Goal: Task Accomplishment & Management: Complete application form

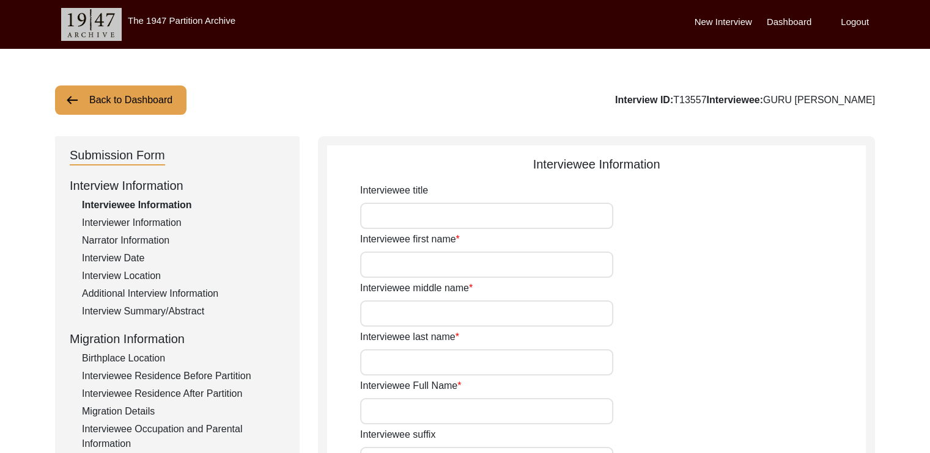
type input "GURU"
type input "PROSANNA"
type input "[PERSON_NAME]"
type input "GURU [PERSON_NAME]"
type input "[DATE]"
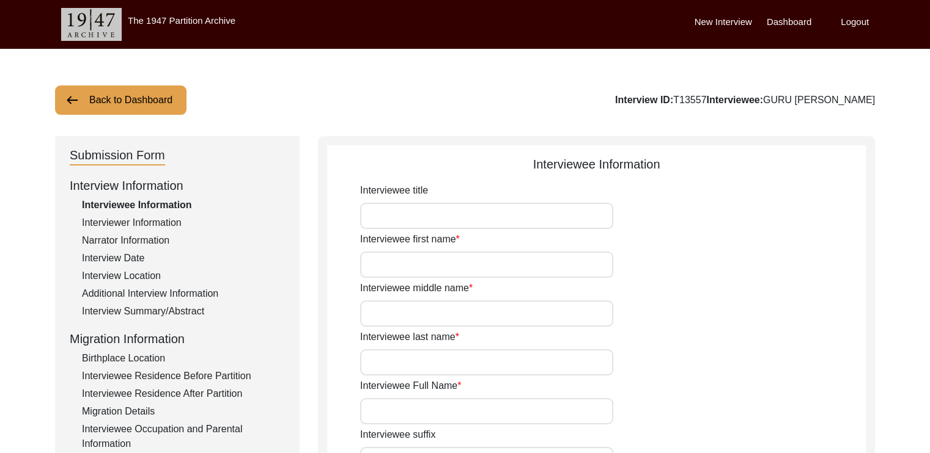
type input "97"
type input "[DEMOGRAPHIC_DATA]"
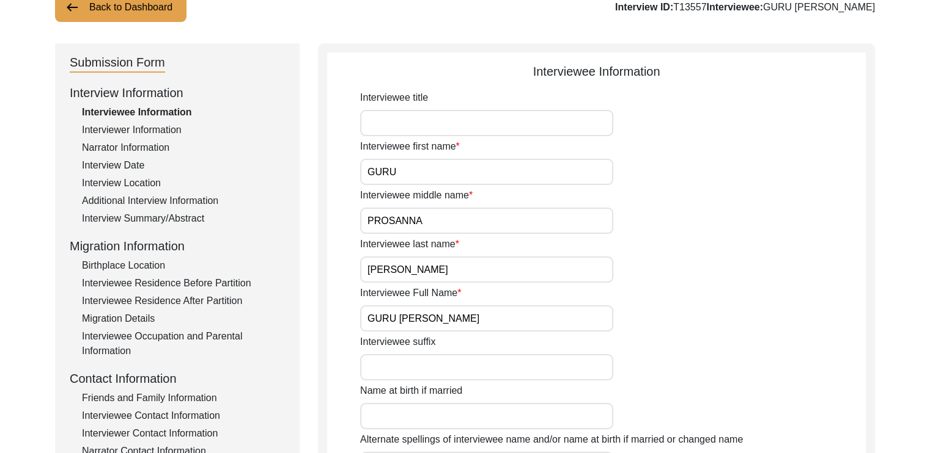
scroll to position [95, 0]
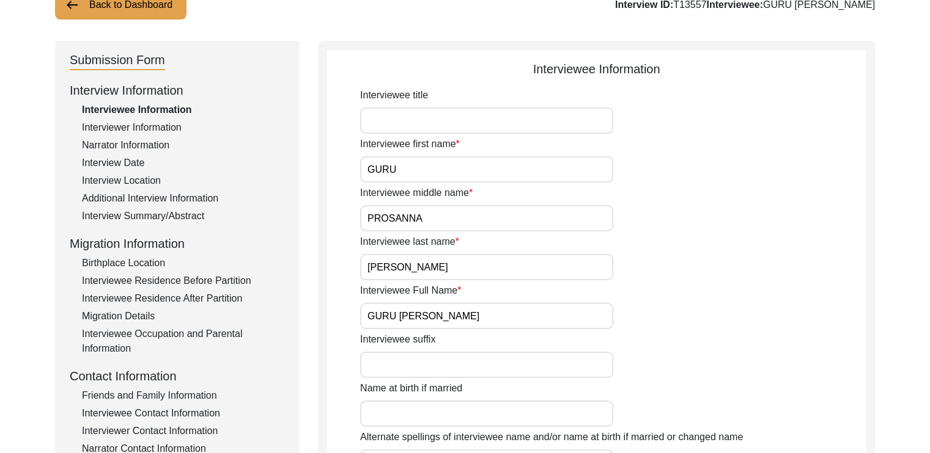
click at [144, 127] on div "Interviewer Information" at bounding box center [183, 127] width 203 height 15
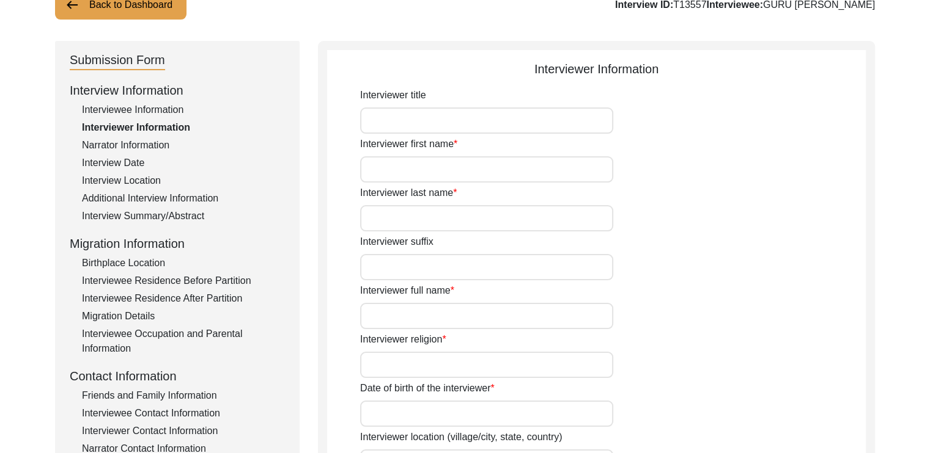
type input "[PERSON_NAME]"
type input "DAS"
type input "[PERSON_NAME]"
type input "[DEMOGRAPHIC_DATA]"
type input "[DATE]"
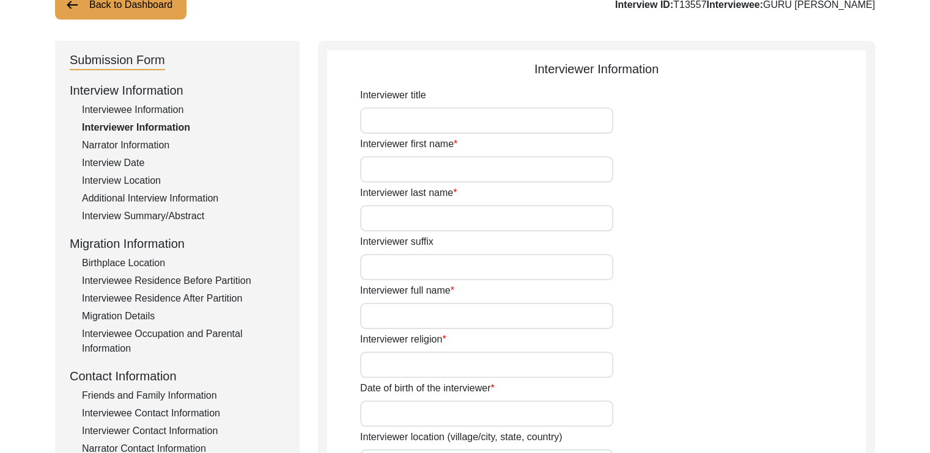
type input "[GEOGRAPHIC_DATA]"
type input "STUDENT"
type input "[PERSON_NAME]"
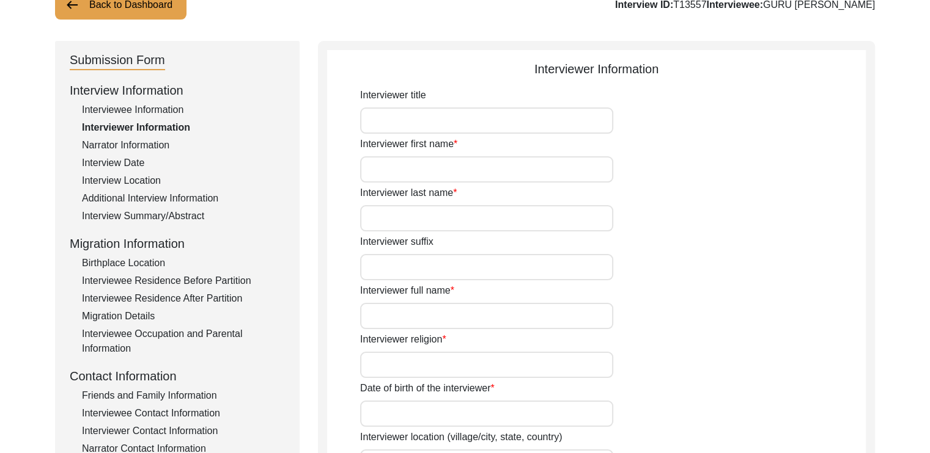
type textarea "PURSUING A MASTER'S DEGREE IN ENGLISH, RESEARCHING ON THE 1947 PARTITION"
type input "BENGALI"
type textarea "FATHER-IN-LAW OF FAMILY MEMBER'S COLLEAGUE"
click at [122, 149] on div "Narrator Information" at bounding box center [183, 145] width 203 height 15
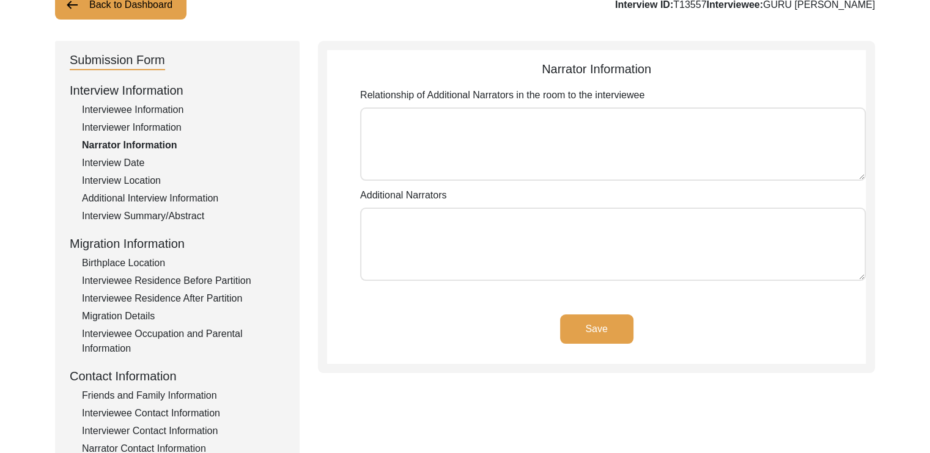
type textarea "SON-IN-LAW, FRIEND AND COLLEAGUE OF SON-IN-LAW"
type textarea "[PERSON_NAME], [PERSON_NAME]"
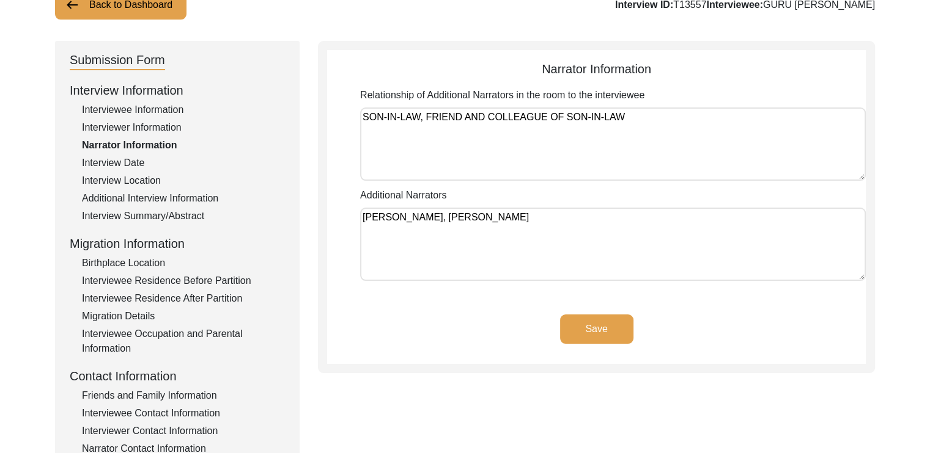
click at [128, 163] on div "Interview Date" at bounding box center [183, 163] width 203 height 15
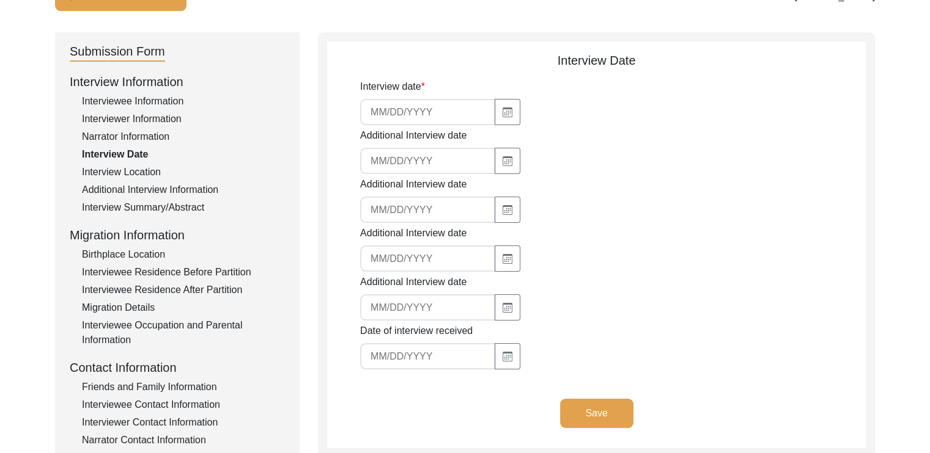
scroll to position [105, 0]
click at [407, 111] on input at bounding box center [427, 111] width 135 height 26
type input "[DATE]"
click at [560, 166] on div at bounding box center [486, 160] width 253 height 26
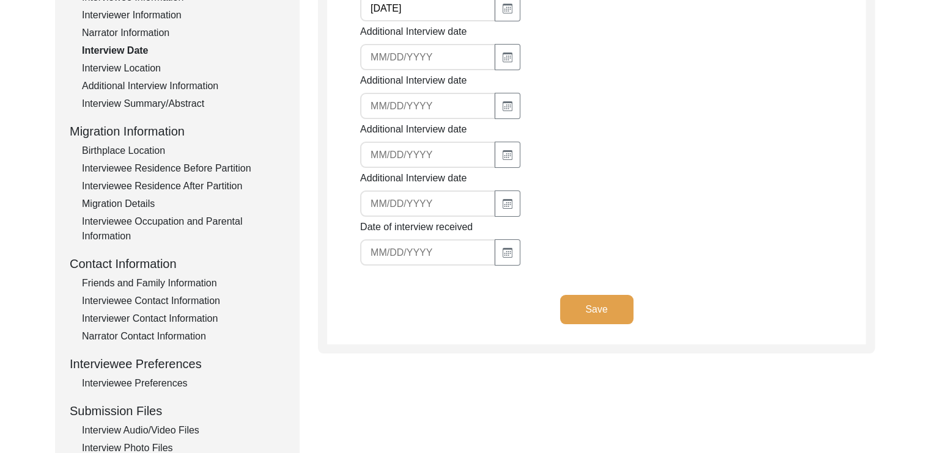
click at [607, 311] on button "Save" at bounding box center [596, 309] width 73 height 29
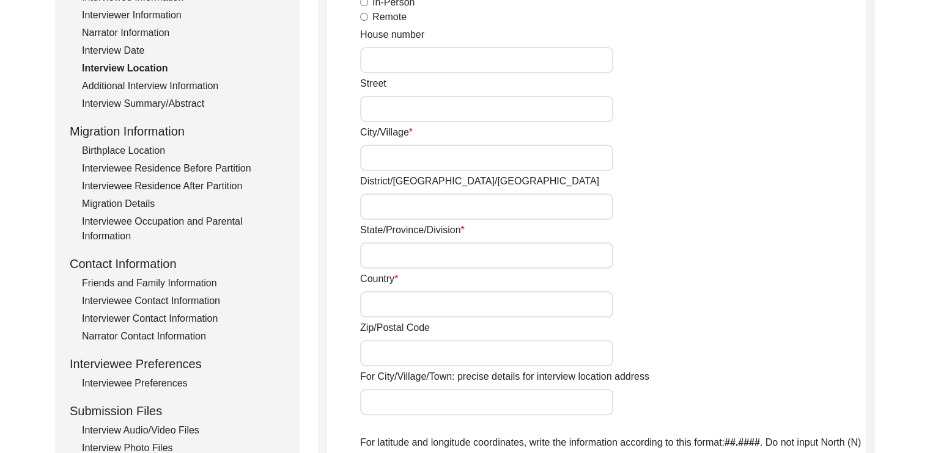
radio input "true"
type input "[GEOGRAPHIC_DATA]"
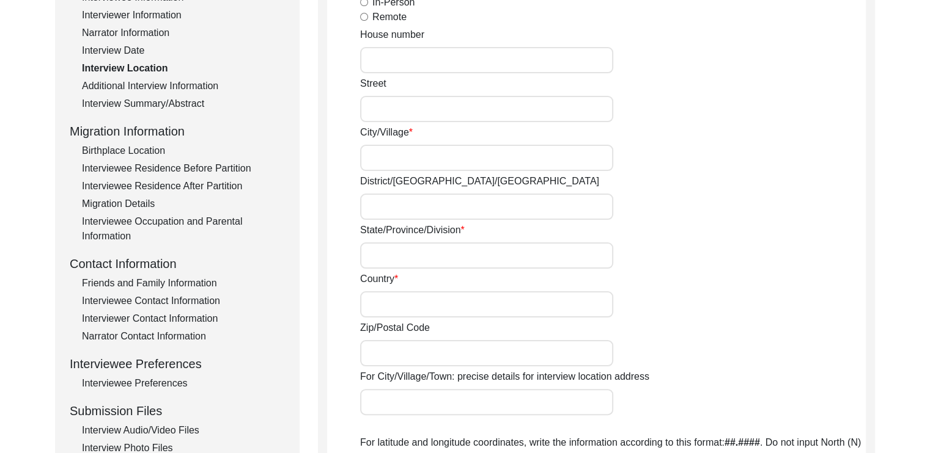
type input "22.52003"
type input "88.36568"
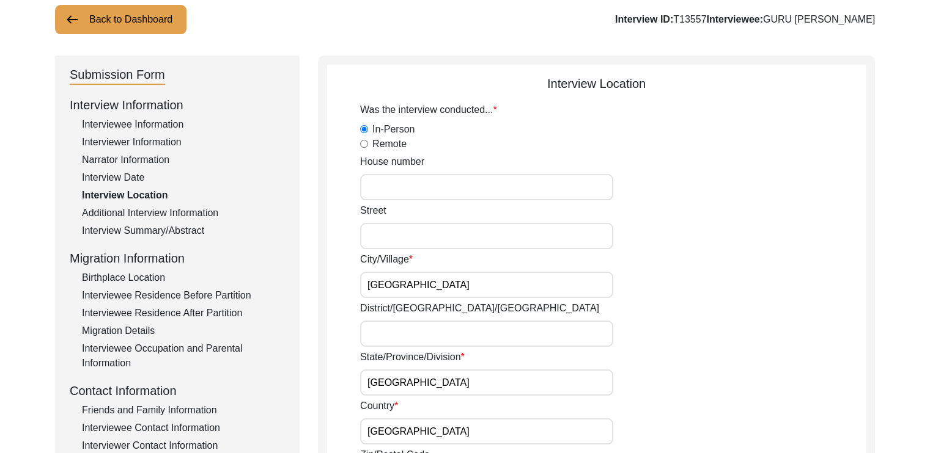
scroll to position [114, 0]
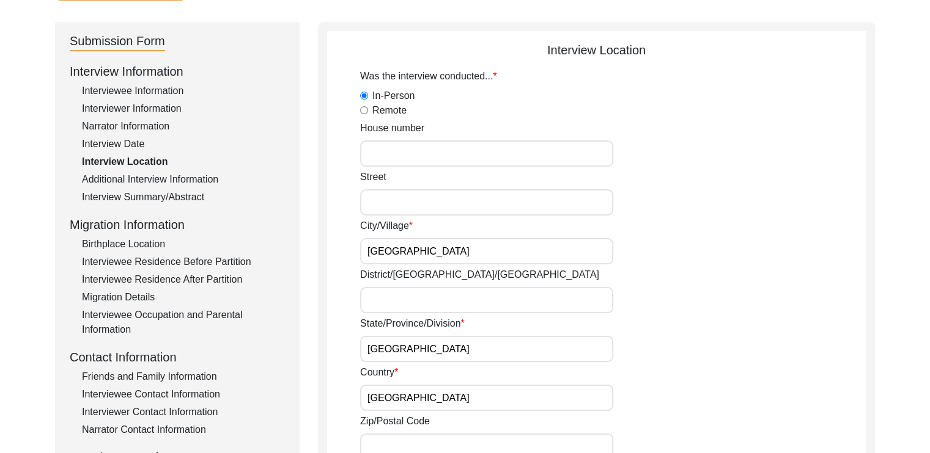
click at [180, 178] on div "Additional Interview Information" at bounding box center [183, 179] width 203 height 15
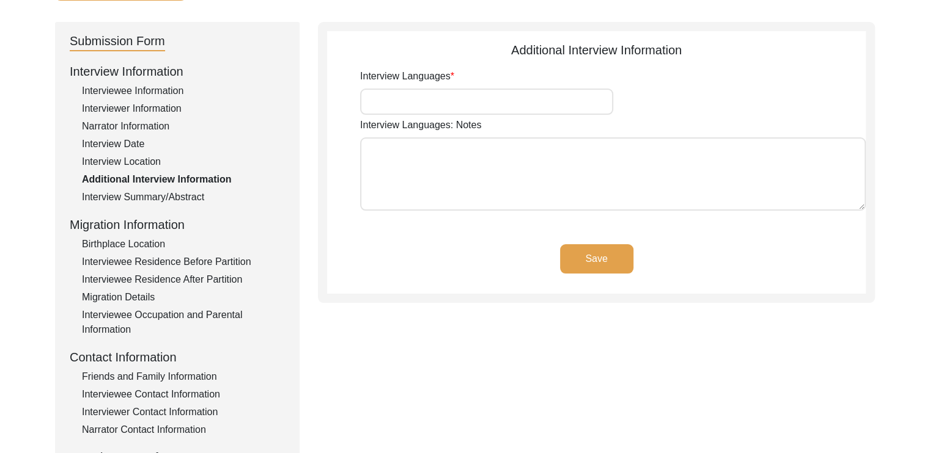
type input "BENGALI"
click at [156, 205] on div "Interview Information Interviewee Information Interviewer Information Narrator …" at bounding box center [177, 323] width 215 height 523
click at [149, 249] on div "Birthplace Location" at bounding box center [183, 244] width 203 height 15
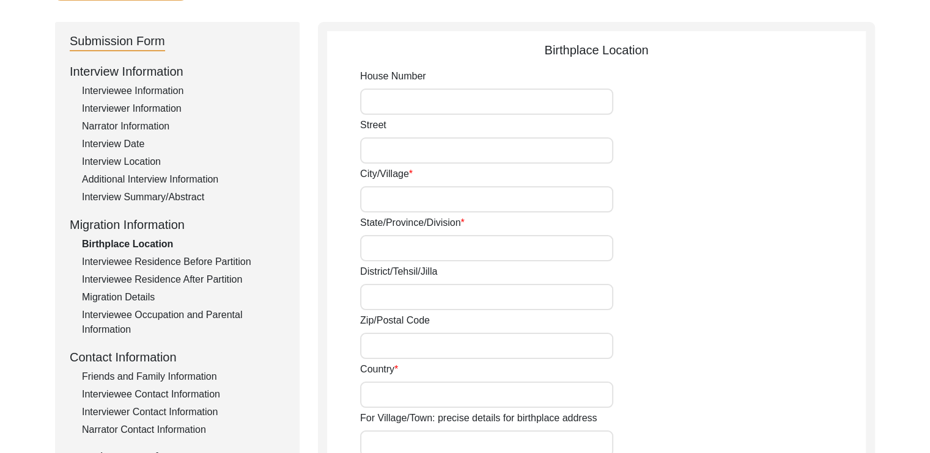
scroll to position [118, 0]
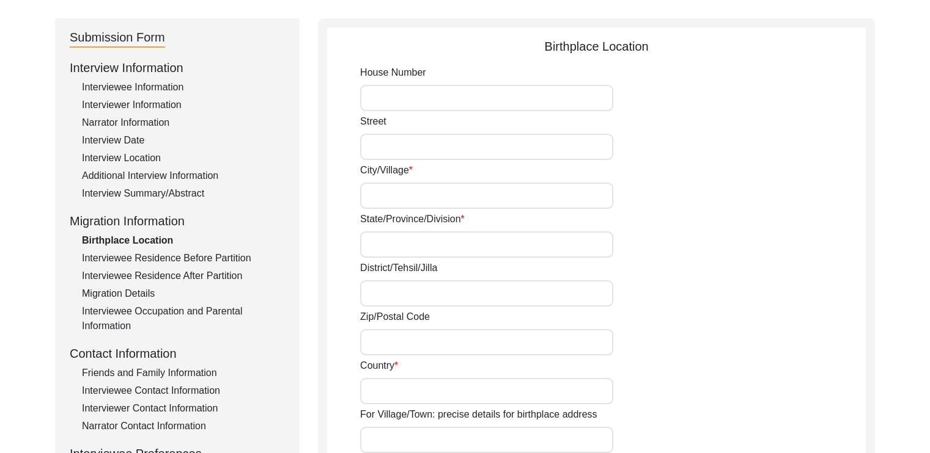
click at [155, 255] on div "Interviewee Residence Before Partition" at bounding box center [183, 258] width 203 height 15
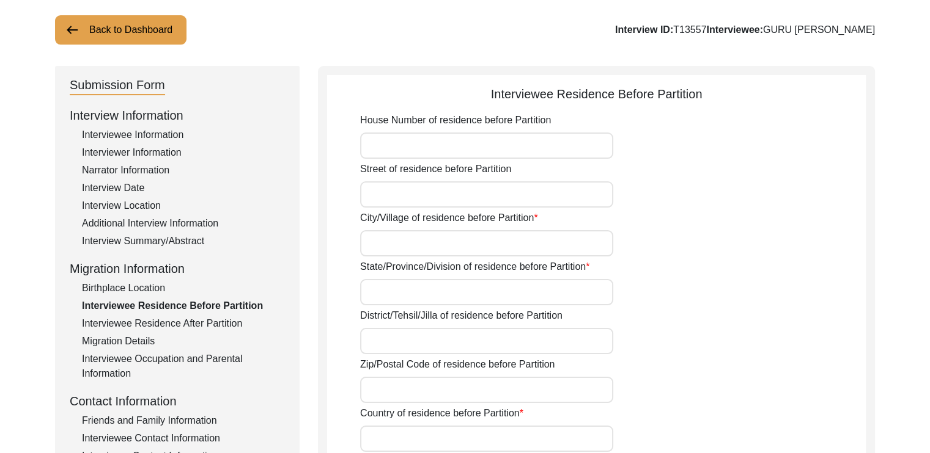
scroll to position [83, 0]
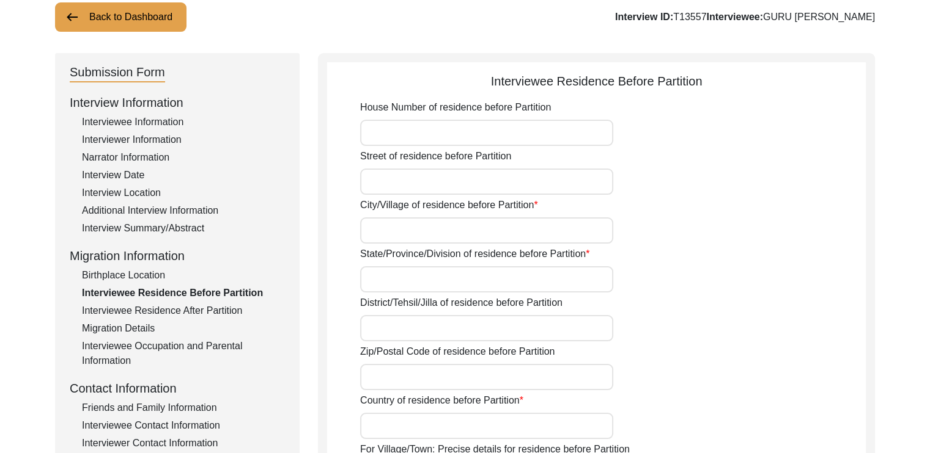
click at [179, 308] on div "Interviewee Residence After Partition" at bounding box center [183, 311] width 203 height 15
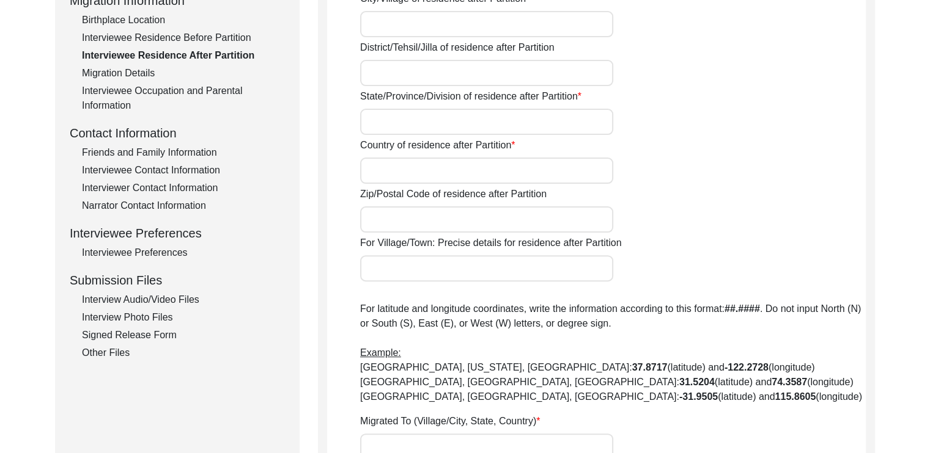
scroll to position [336, 0]
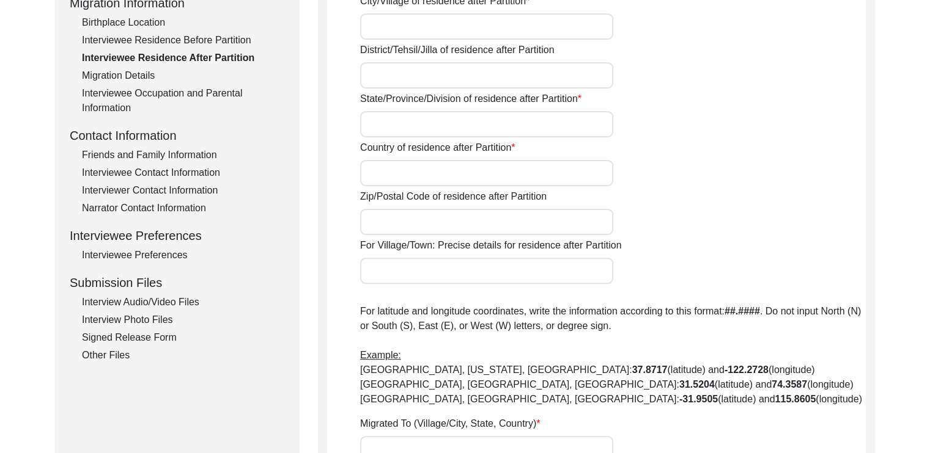
click at [133, 73] on div "Migration Details" at bounding box center [183, 75] width 203 height 15
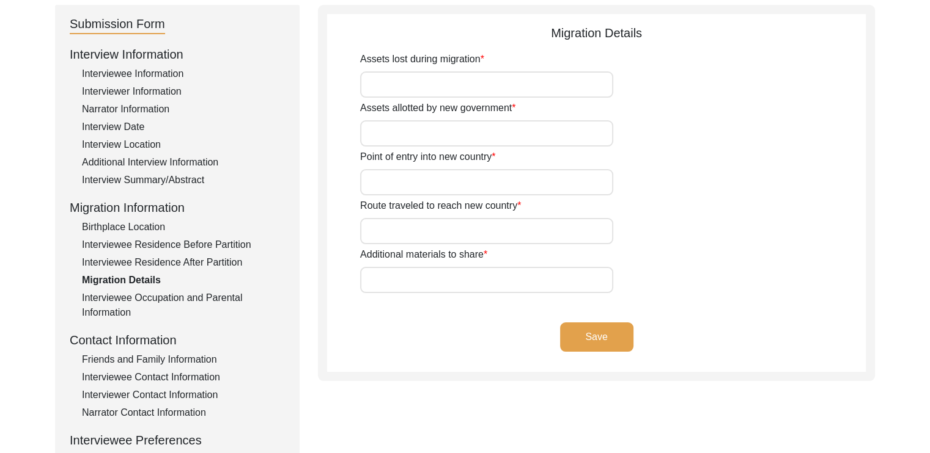
scroll to position [128, 0]
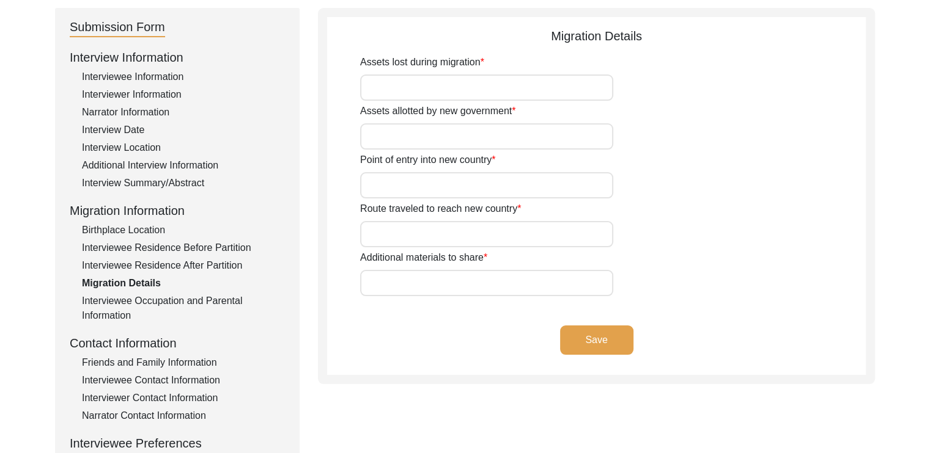
click at [169, 303] on div "Interviewee Occupation and Parental Information" at bounding box center [183, 308] width 203 height 29
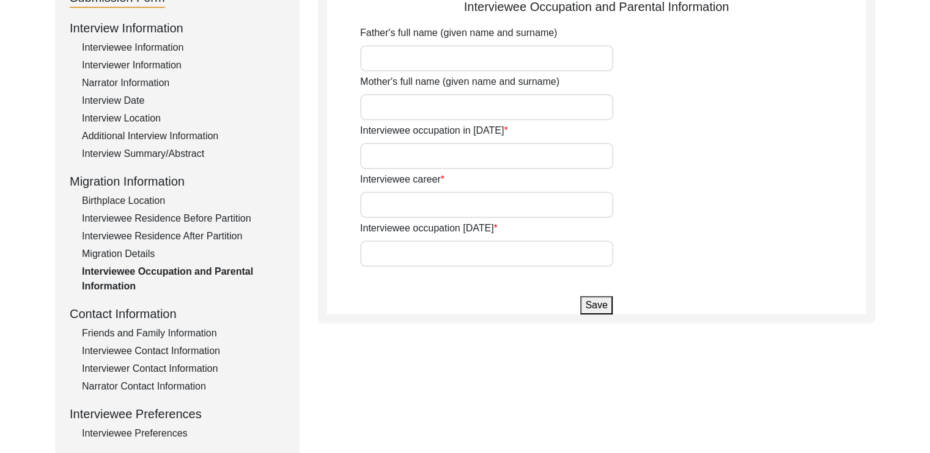
scroll to position [183, 0]
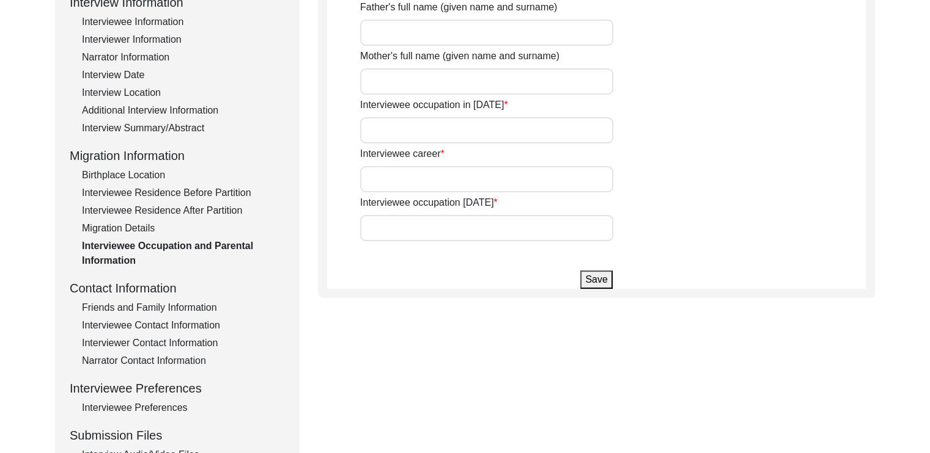
click at [177, 312] on div "Friends and Family Information" at bounding box center [183, 308] width 203 height 15
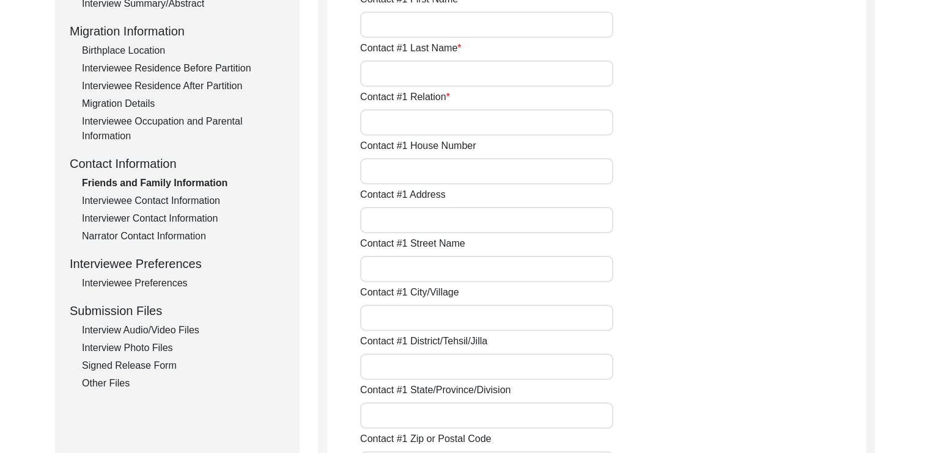
scroll to position [335, 0]
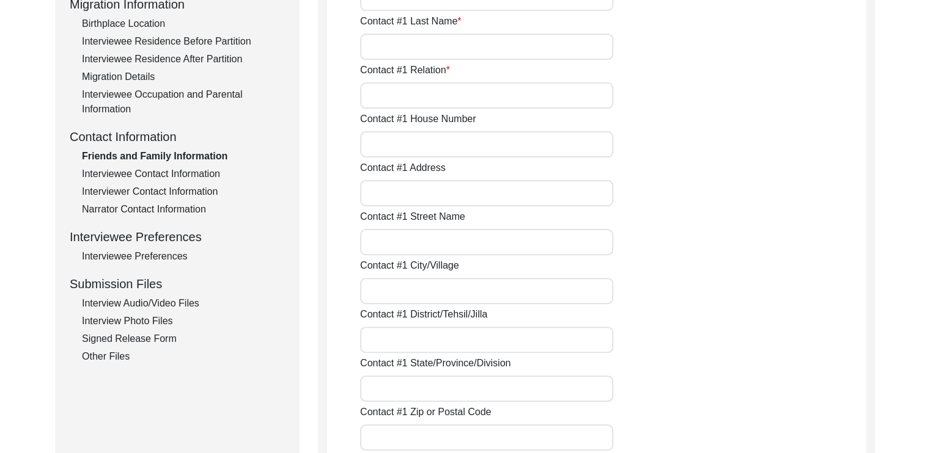
click at [165, 254] on div "Interviewee Preferences" at bounding box center [183, 256] width 203 height 15
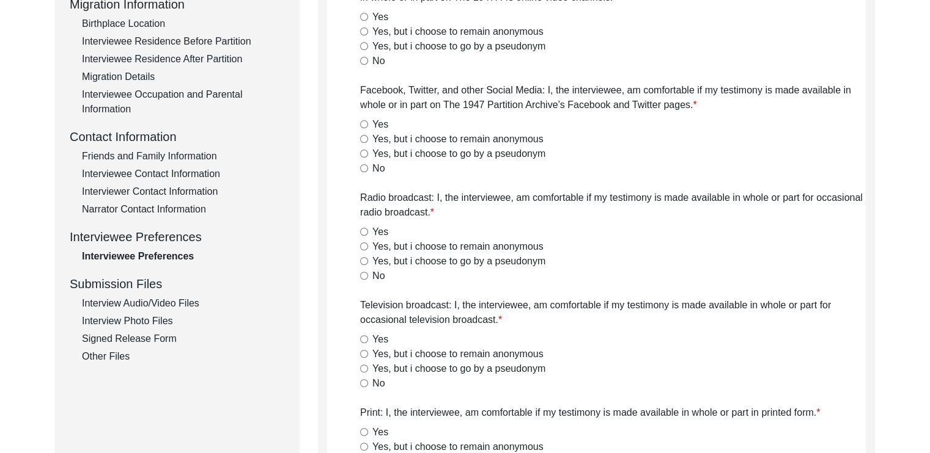
radio input "true"
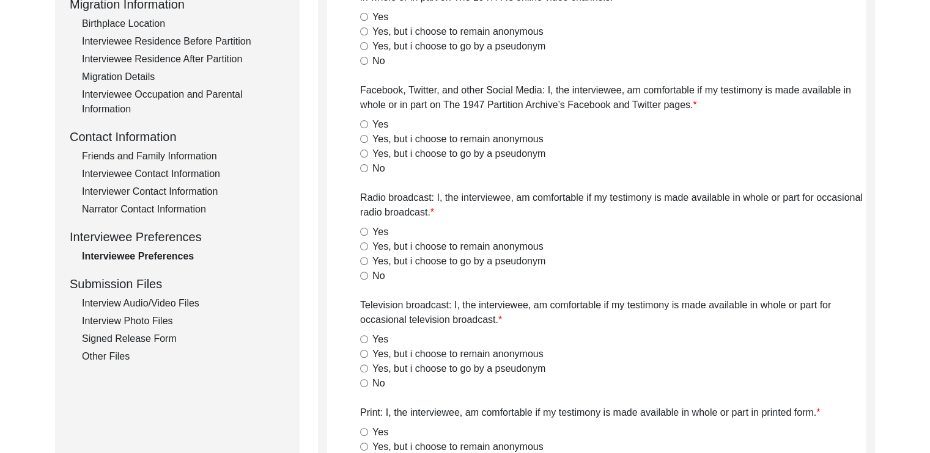
radio input "true"
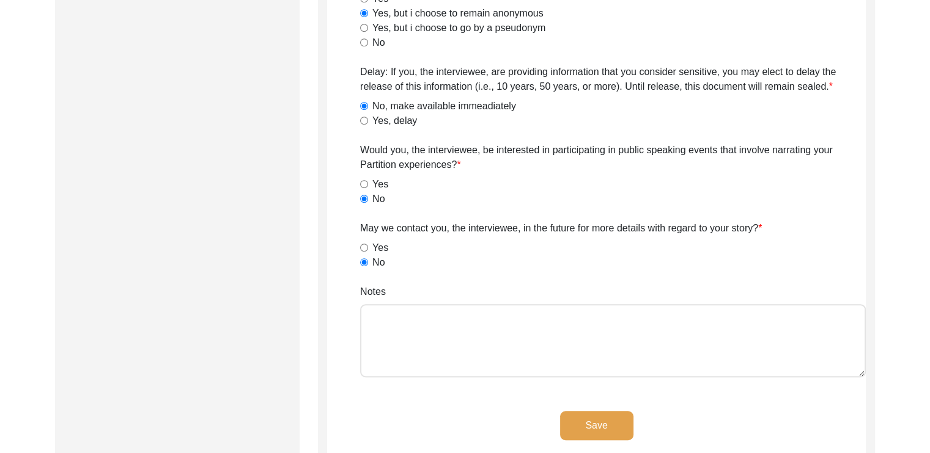
scroll to position [774, 0]
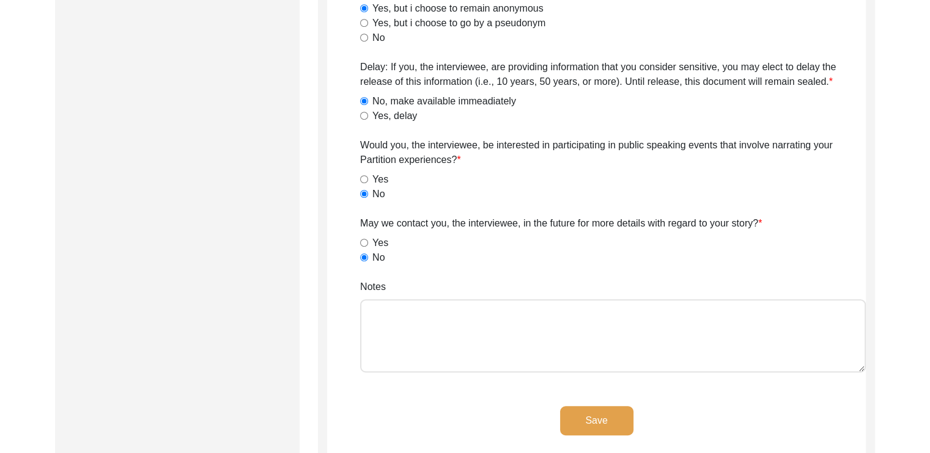
click at [573, 419] on button "Save" at bounding box center [596, 420] width 73 height 29
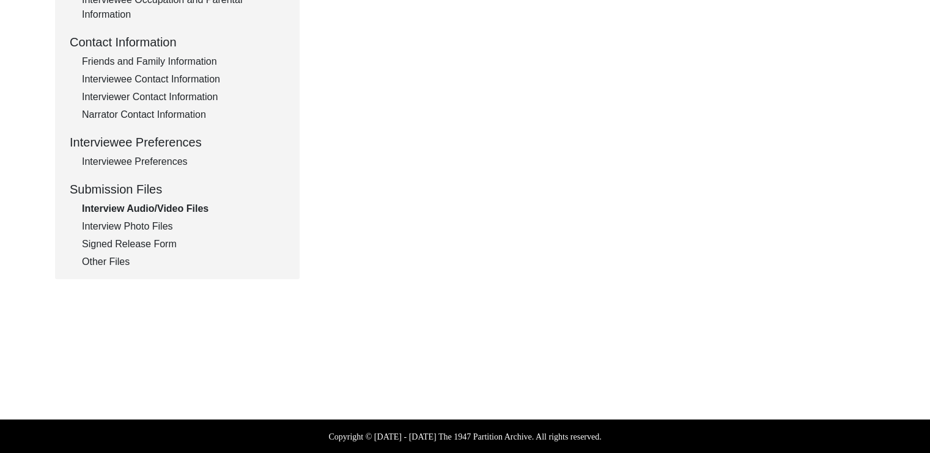
click at [148, 229] on div "Interview Photo Files" at bounding box center [183, 226] width 203 height 15
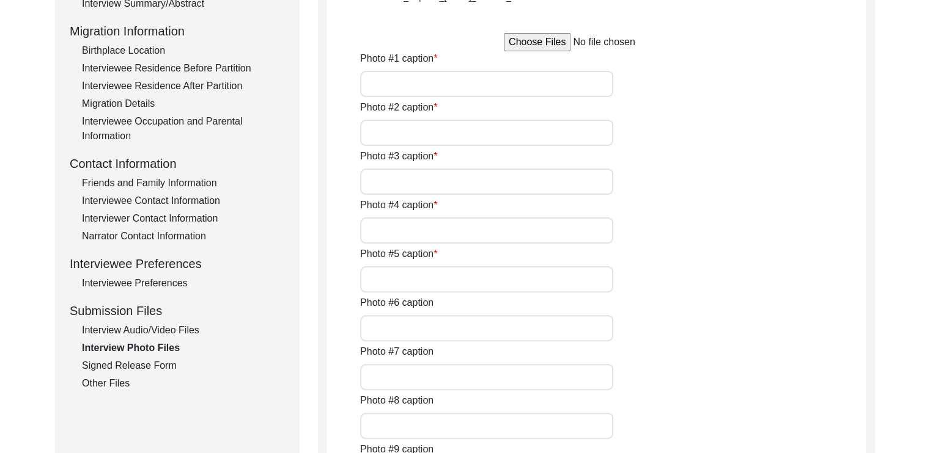
scroll to position [309, 0]
click at [152, 361] on div "Signed Release Form" at bounding box center [183, 365] width 203 height 15
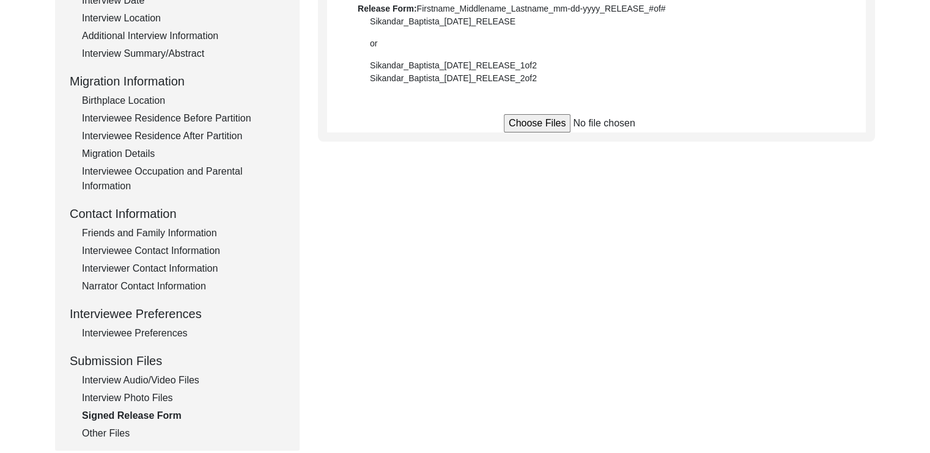
scroll to position [251, 0]
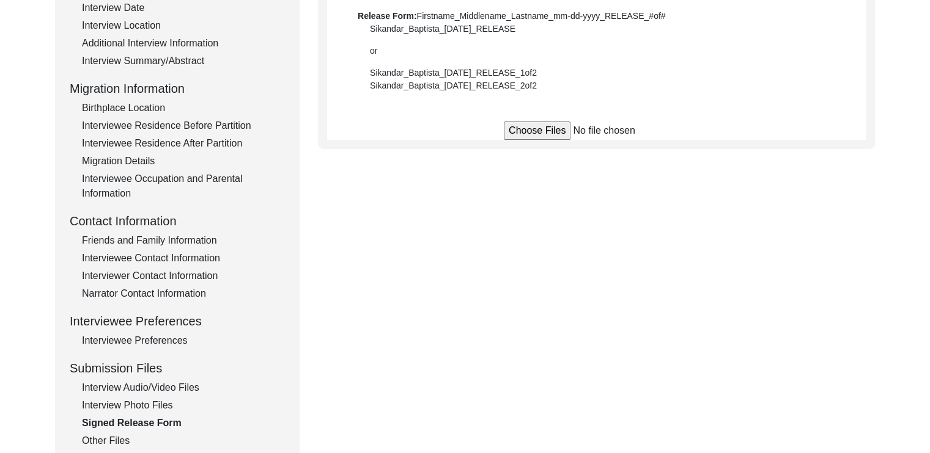
click at [155, 339] on div "Interviewee Preferences" at bounding box center [183, 341] width 203 height 15
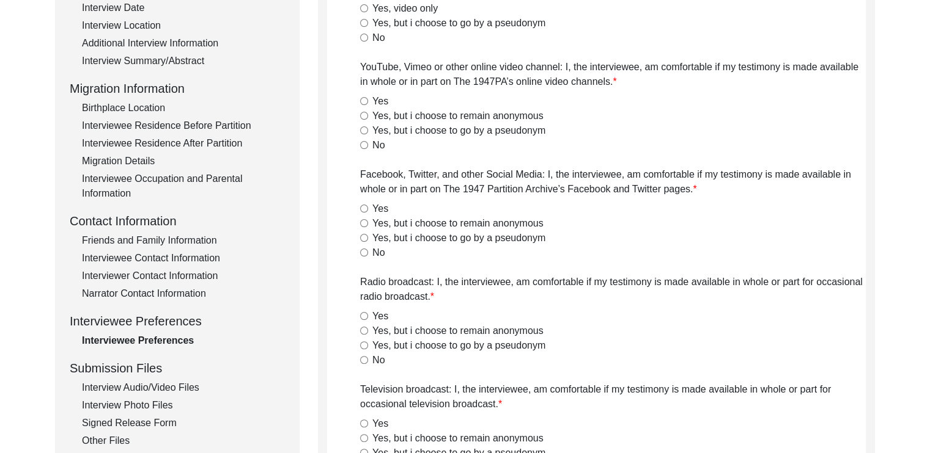
radio input "true"
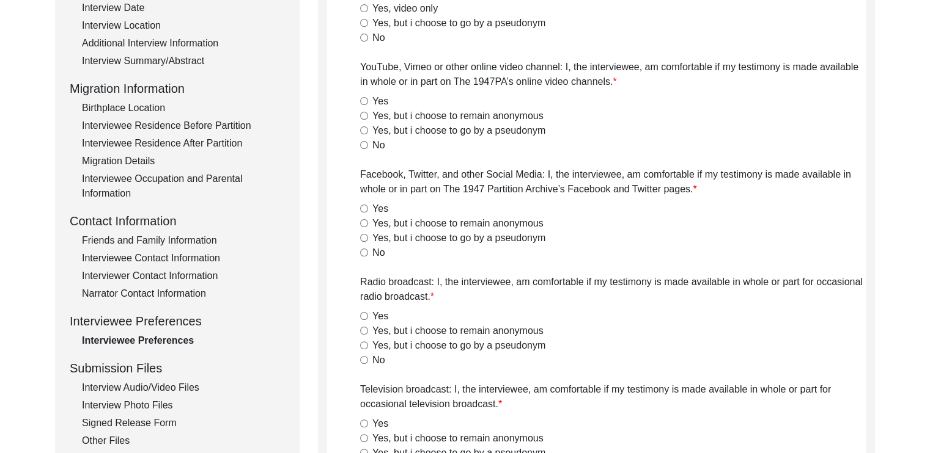
radio input "true"
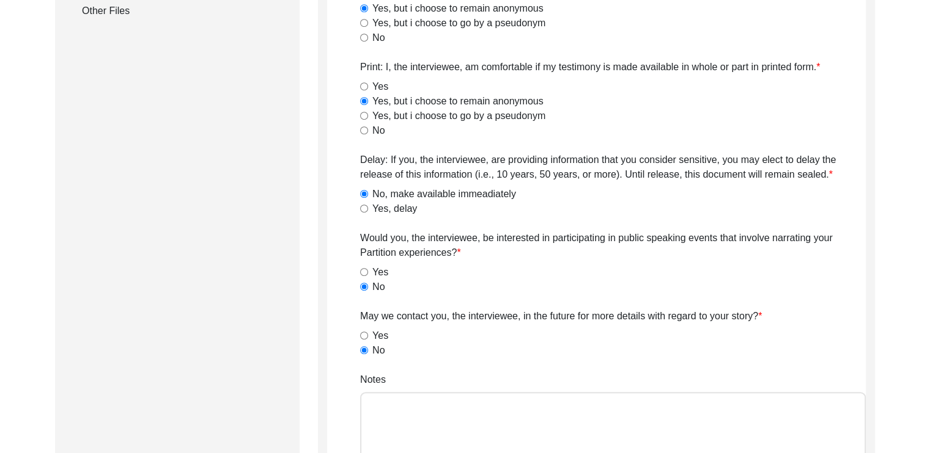
scroll to position [681, 0]
click at [365, 338] on input "Yes" at bounding box center [364, 335] width 8 height 8
radio input "true"
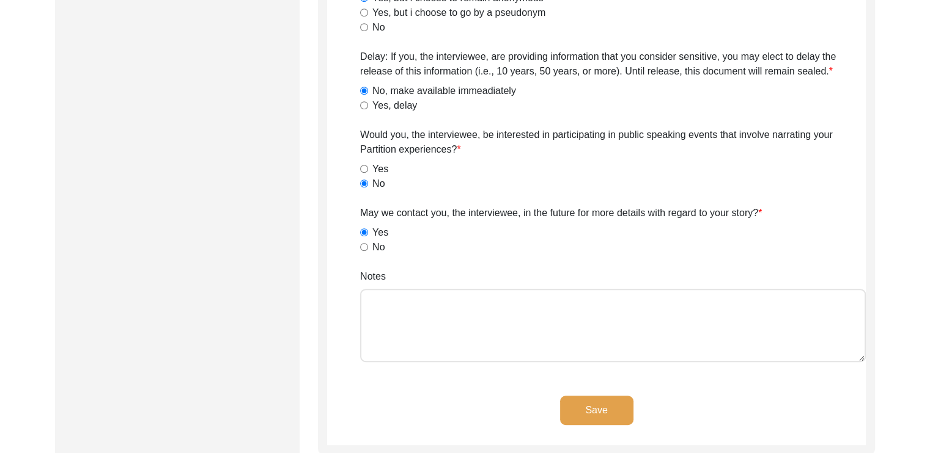
click at [614, 409] on button "Save" at bounding box center [596, 410] width 73 height 29
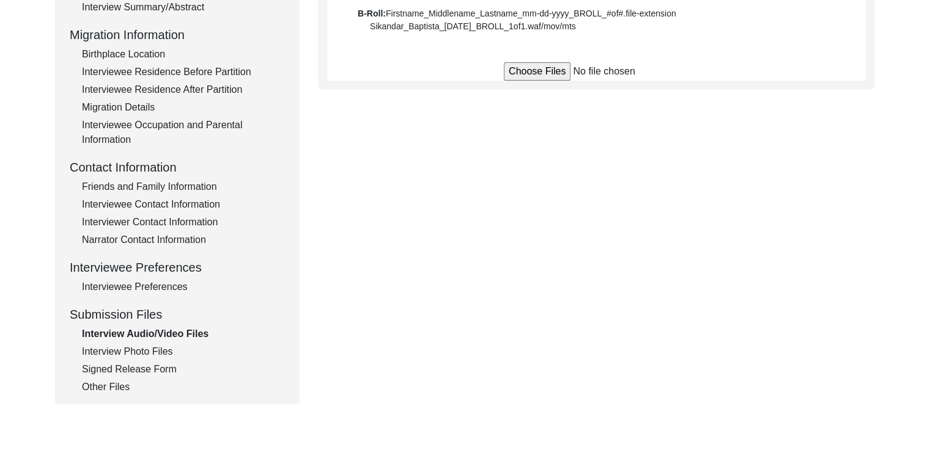
scroll to position [312, 0]
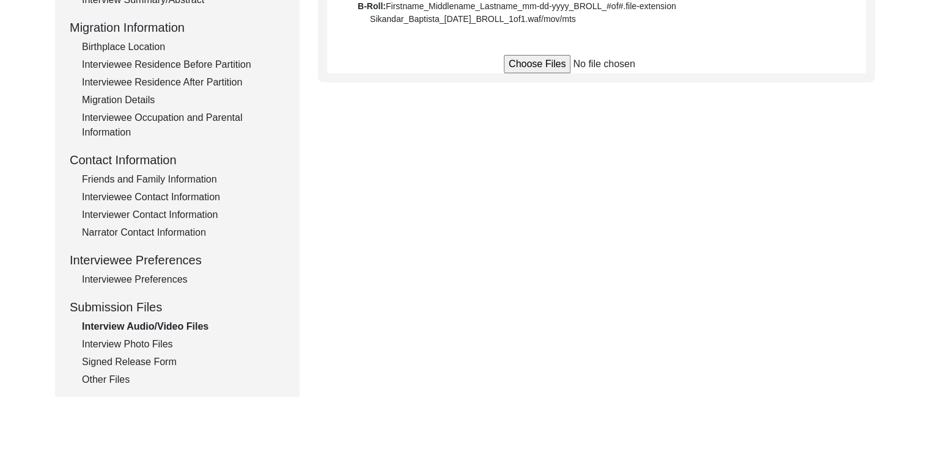
drag, startPoint x: 138, startPoint y: 369, endPoint x: 159, endPoint y: 359, distance: 23.8
click at [159, 359] on div "Interview Information Interviewee Information Interviewer Information Narrator …" at bounding box center [177, 126] width 215 height 523
click at [159, 359] on div "Signed Release Form" at bounding box center [183, 362] width 203 height 15
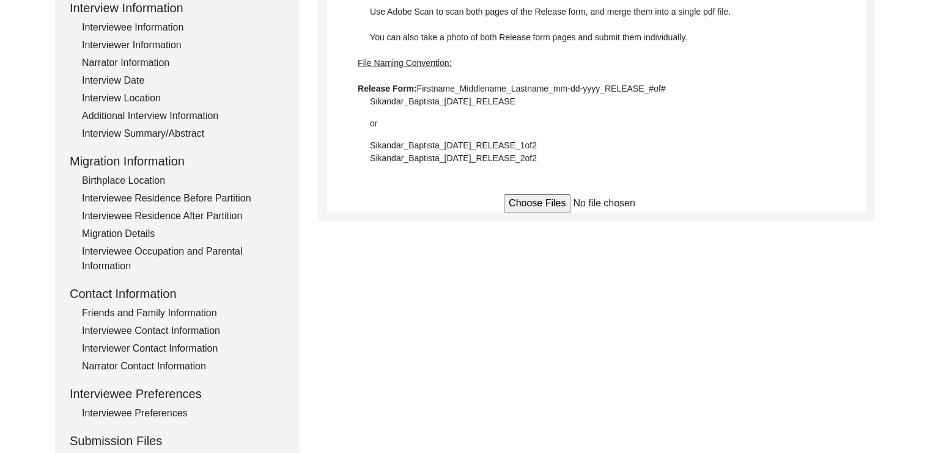
scroll to position [171, 0]
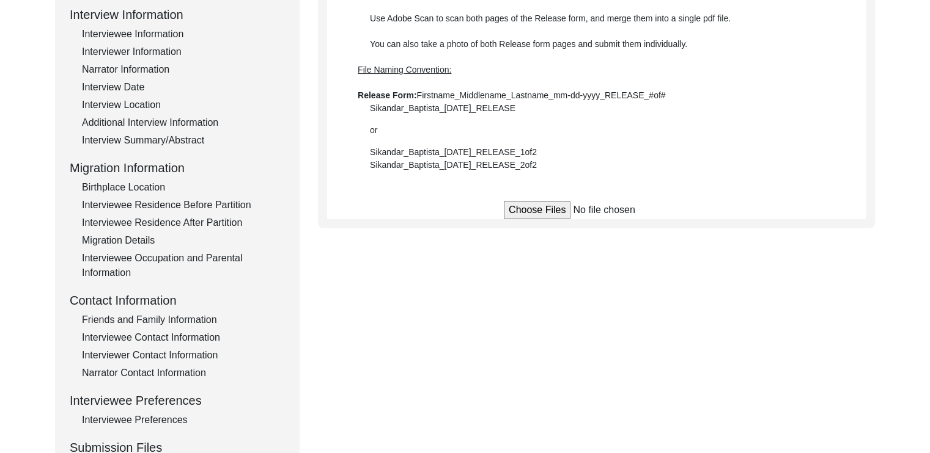
drag, startPoint x: 369, startPoint y: 150, endPoint x: 560, endPoint y: 143, distance: 190.8
click at [560, 143] on div "Use Adobe Scan to scan both pages of the Release form, and merge them into a si…" at bounding box center [596, 92] width 477 height 160
click at [399, 109] on div "Use Adobe Scan to scan both pages of the Release form, and merge them into a si…" at bounding box center [596, 92] width 477 height 160
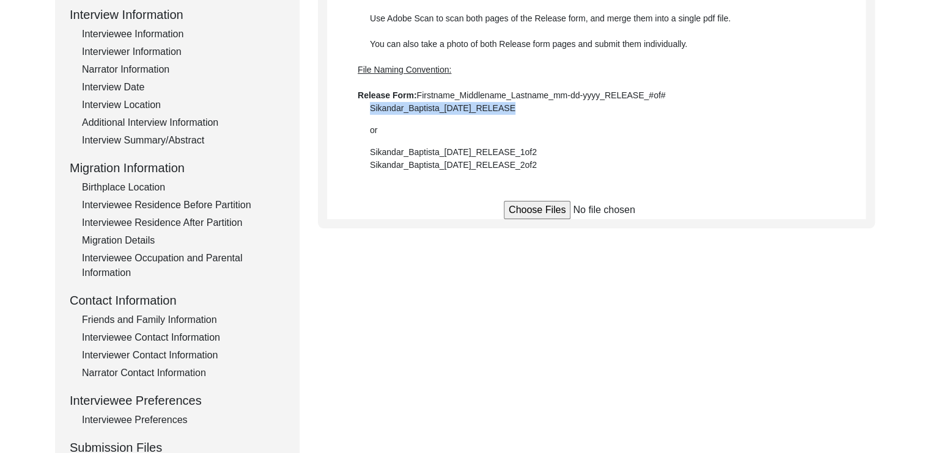
copy div "Sikandar_Baptista_[DATE]_RELEASE"
click at [552, 209] on input "file" at bounding box center [596, 210] width 185 height 18
type input "C:\fakepath\Guru_Prosanna_Adhikary_[DATE]_RELEASE.pdf"
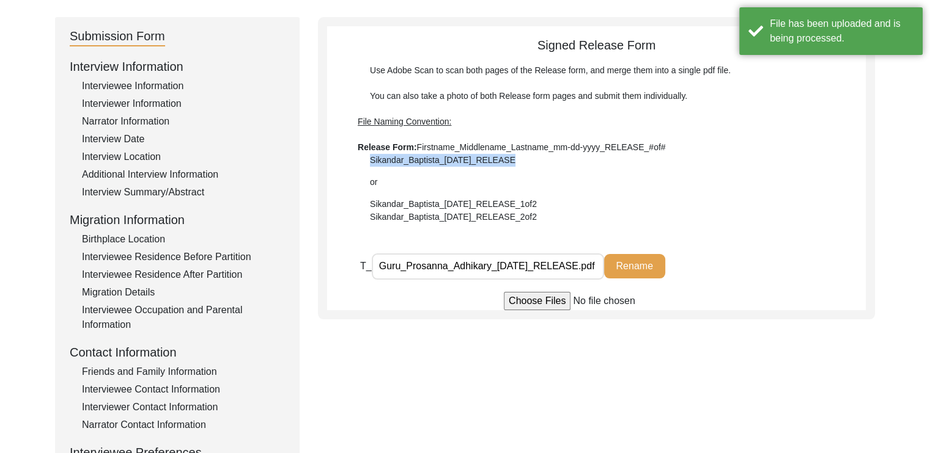
scroll to position [119, 0]
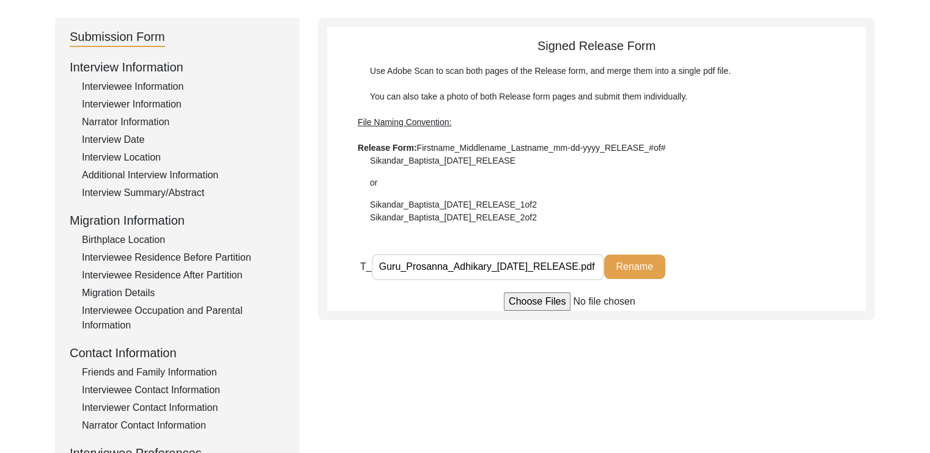
click at [730, 293] on div at bounding box center [596, 302] width 538 height 18
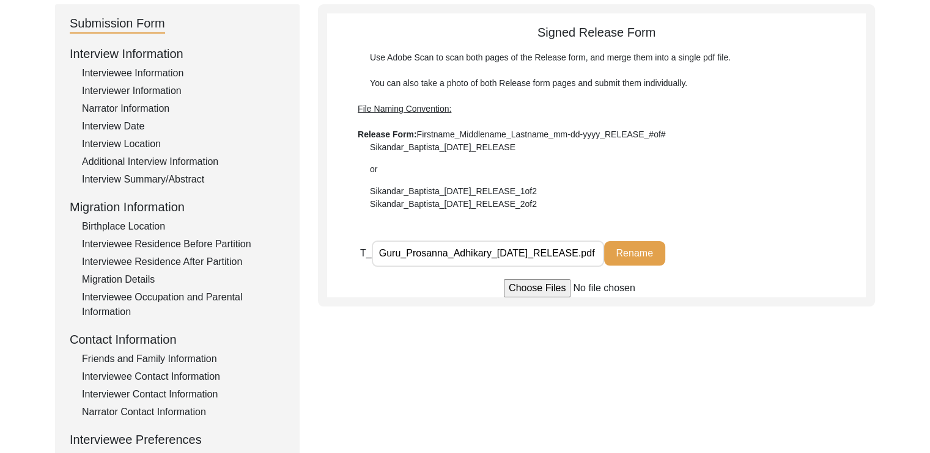
click at [667, 315] on div "Submission Form Interview Information Interviewee Information Interviewer Infor…" at bounding box center [465, 290] width 820 height 573
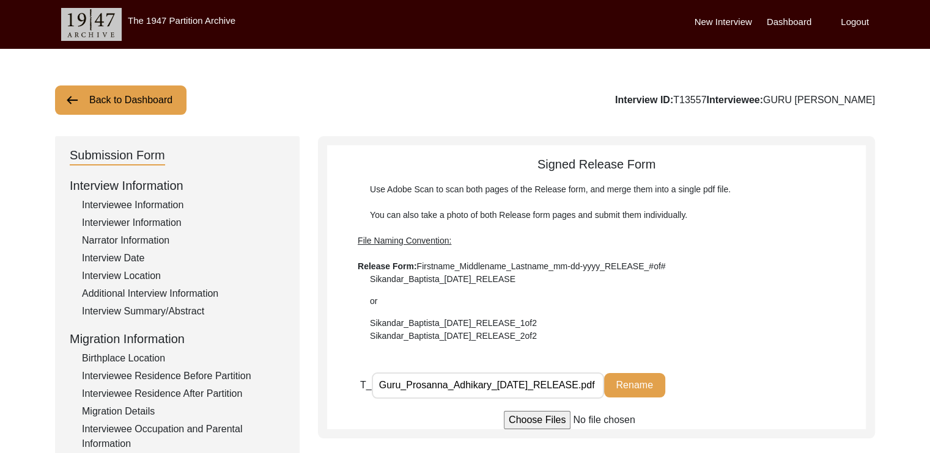
scroll to position [0, 0]
drag, startPoint x: 631, startPoint y: 309, endPoint x: 693, endPoint y: 196, distance: 129.1
click at [693, 196] on div "Use Adobe Scan to scan both pages of the Release form, and merge them into a si…" at bounding box center [596, 263] width 477 height 160
click at [778, 175] on div "Signed Release Form Use Adobe Scan to scan both pages of the Release form, and …" at bounding box center [596, 249] width 538 height 188
click at [593, 415] on input "file" at bounding box center [596, 420] width 185 height 18
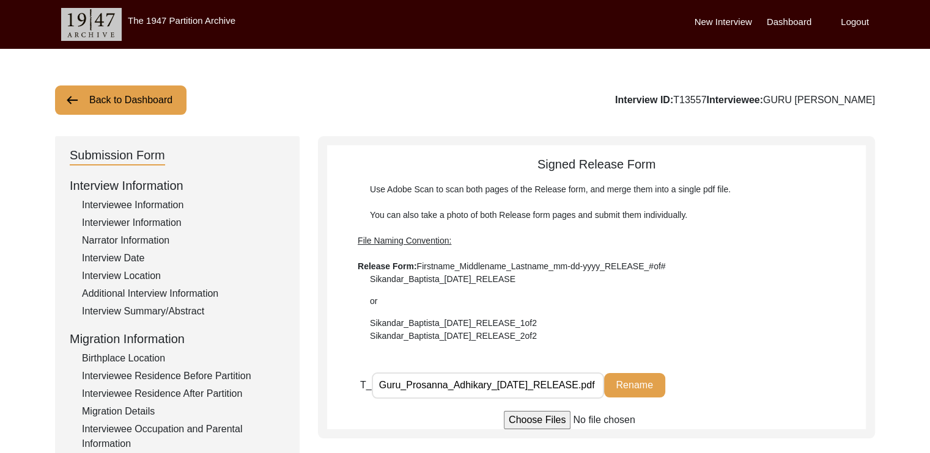
click at [82, 300] on div "Additional Interview Information" at bounding box center [183, 294] width 203 height 15
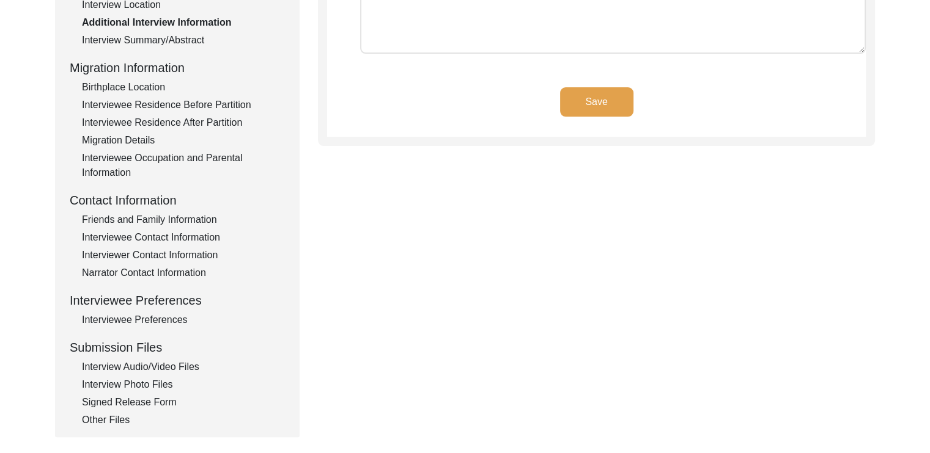
scroll to position [274, 0]
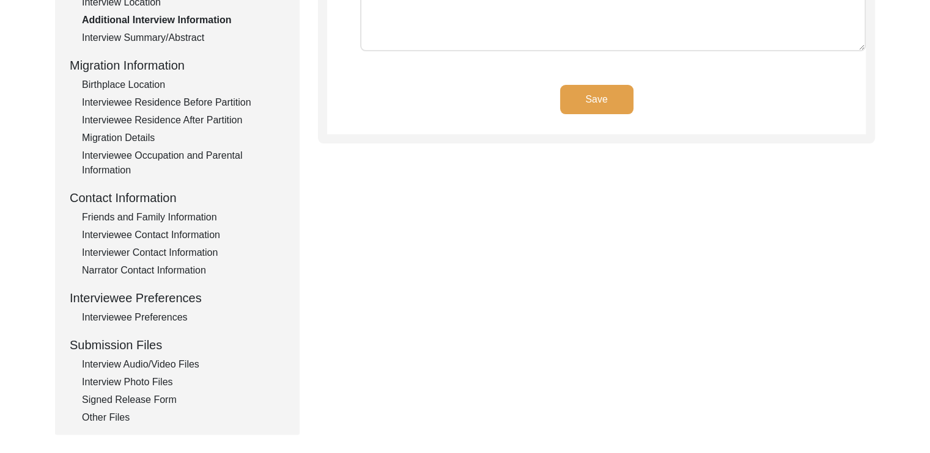
type input "BENGALI"
click at [139, 395] on div "Signed Release Form" at bounding box center [183, 400] width 203 height 15
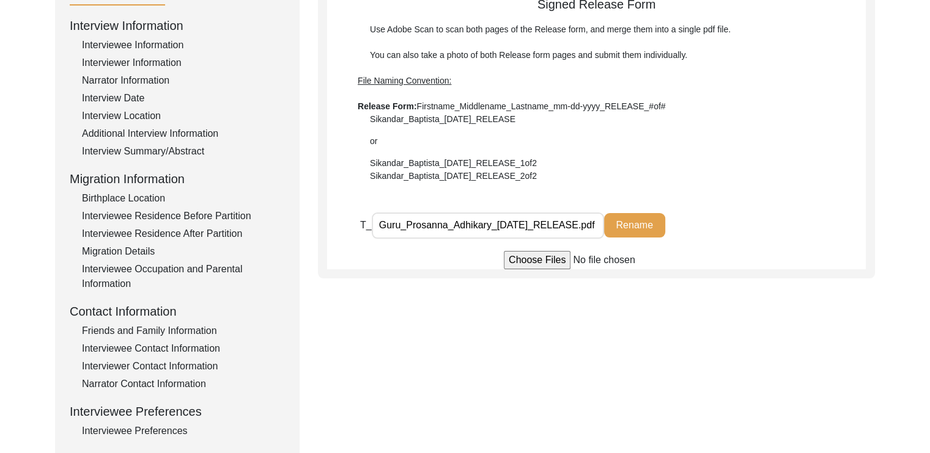
scroll to position [193, 0]
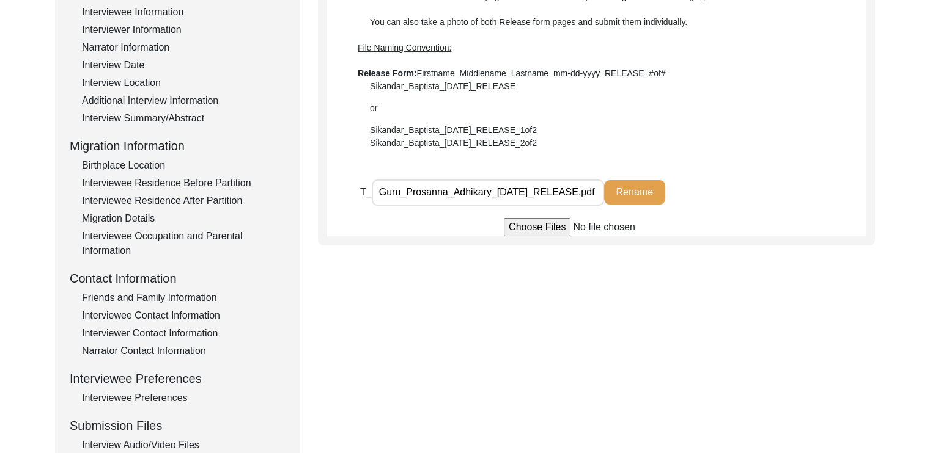
click at [145, 396] on div "Interviewee Preferences" at bounding box center [183, 398] width 203 height 15
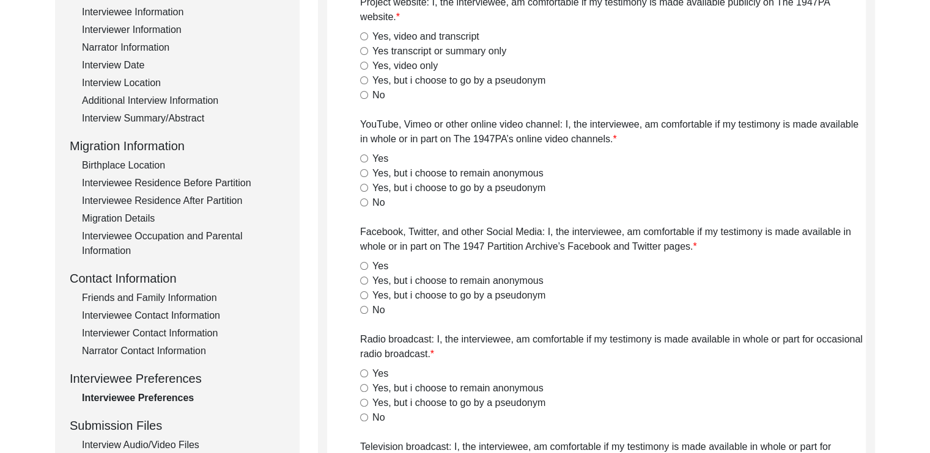
radio input "true"
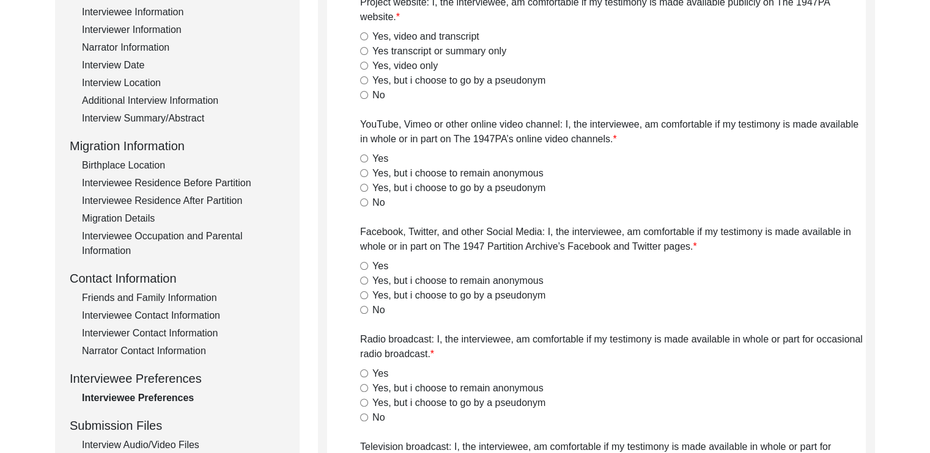
radio input "true"
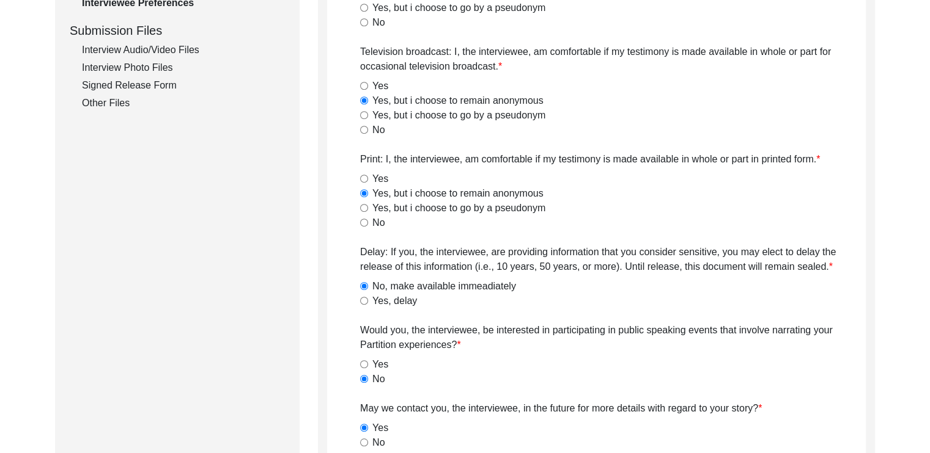
scroll to position [0, 0]
